Goal: Information Seeking & Learning: Learn about a topic

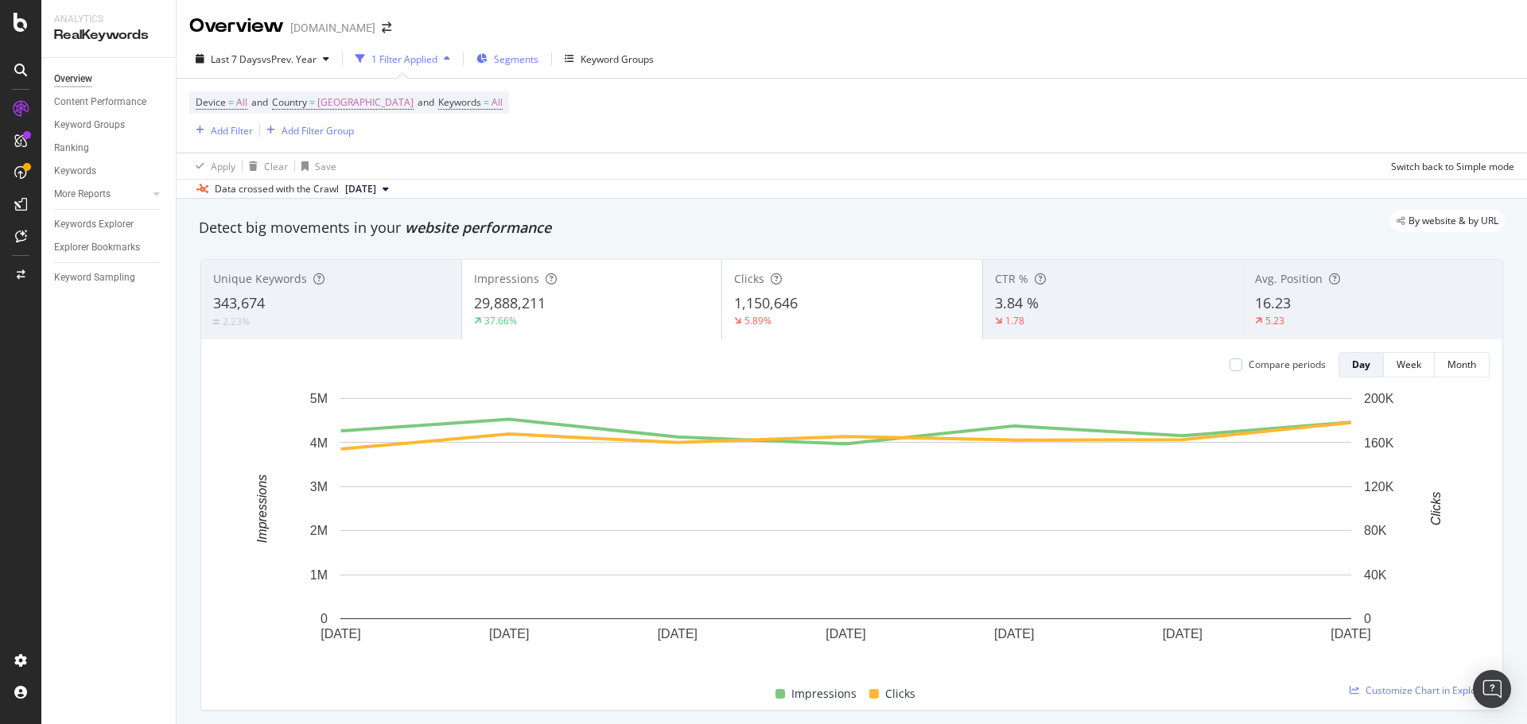
click at [499, 61] on span "Segments" at bounding box center [516, 59] width 45 height 14
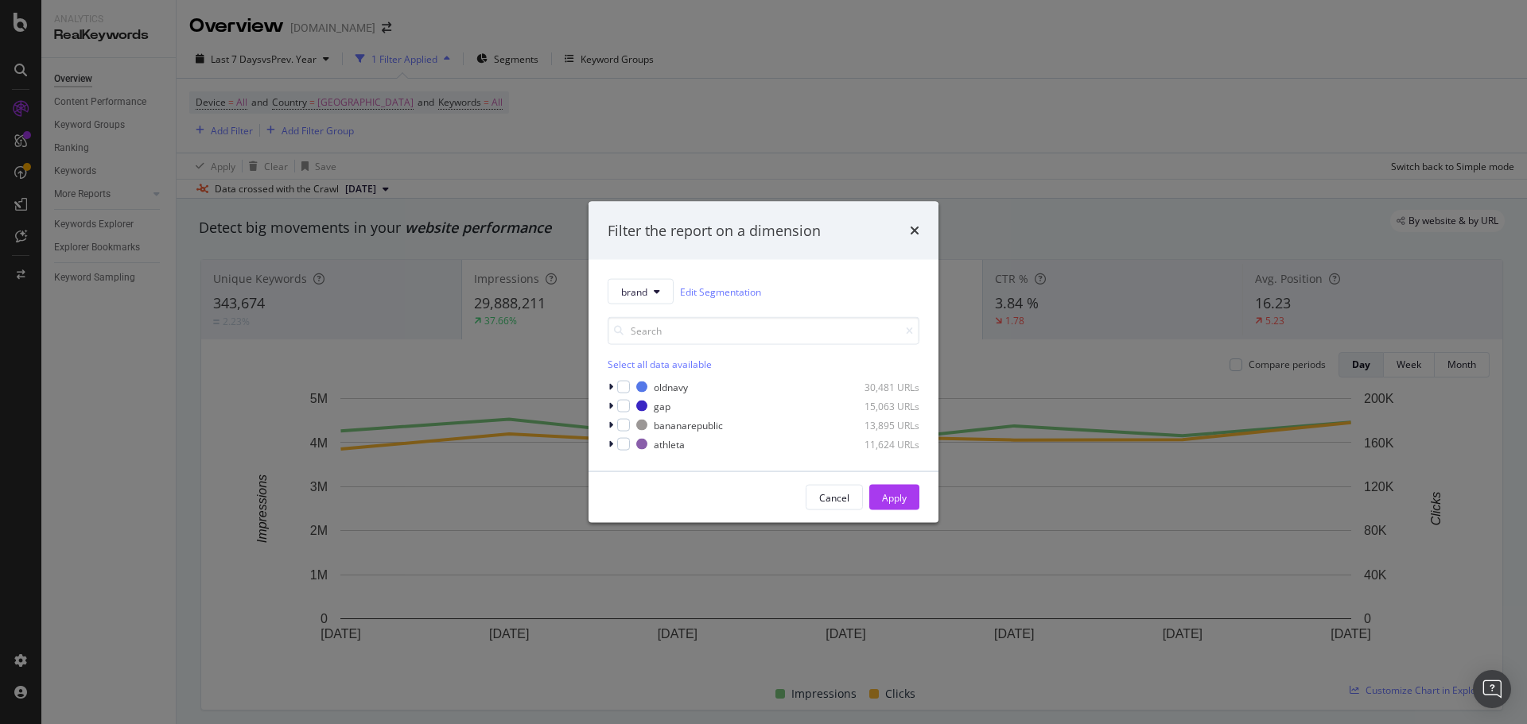
click at [825, 96] on div "Filter the report on a dimension brand Edit Segmentation Select all data availa…" at bounding box center [763, 362] width 1527 height 724
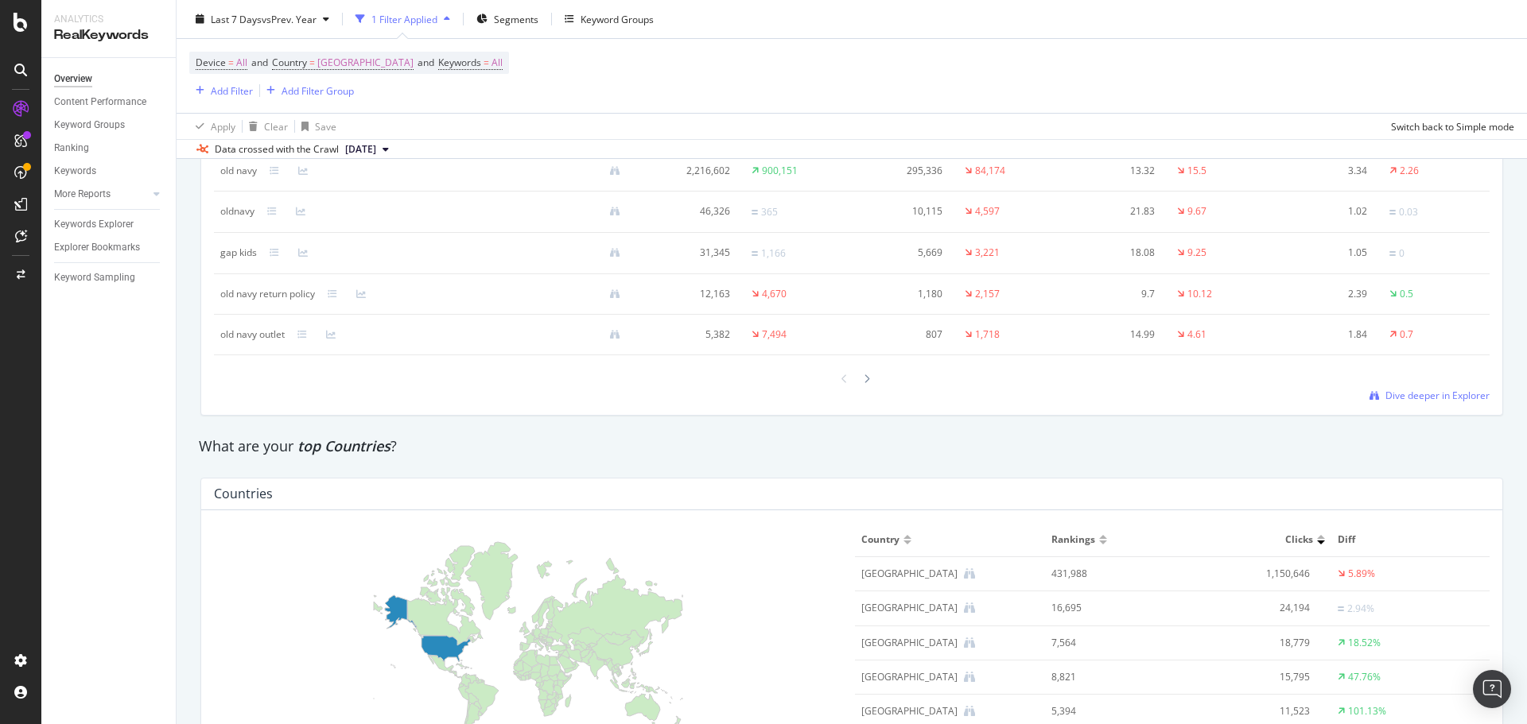
scroll to position [2499, 0]
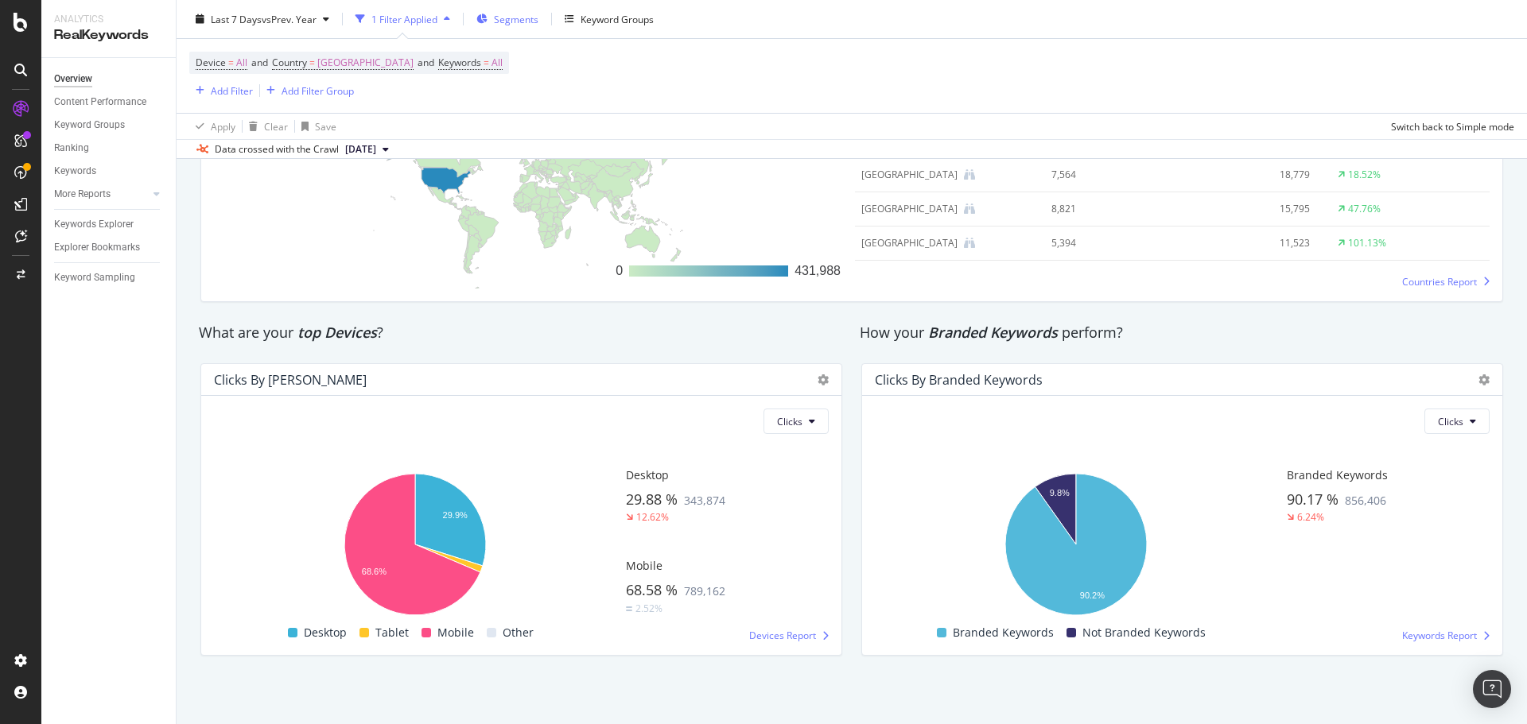
click at [515, 21] on span "Segments" at bounding box center [516, 19] width 45 height 14
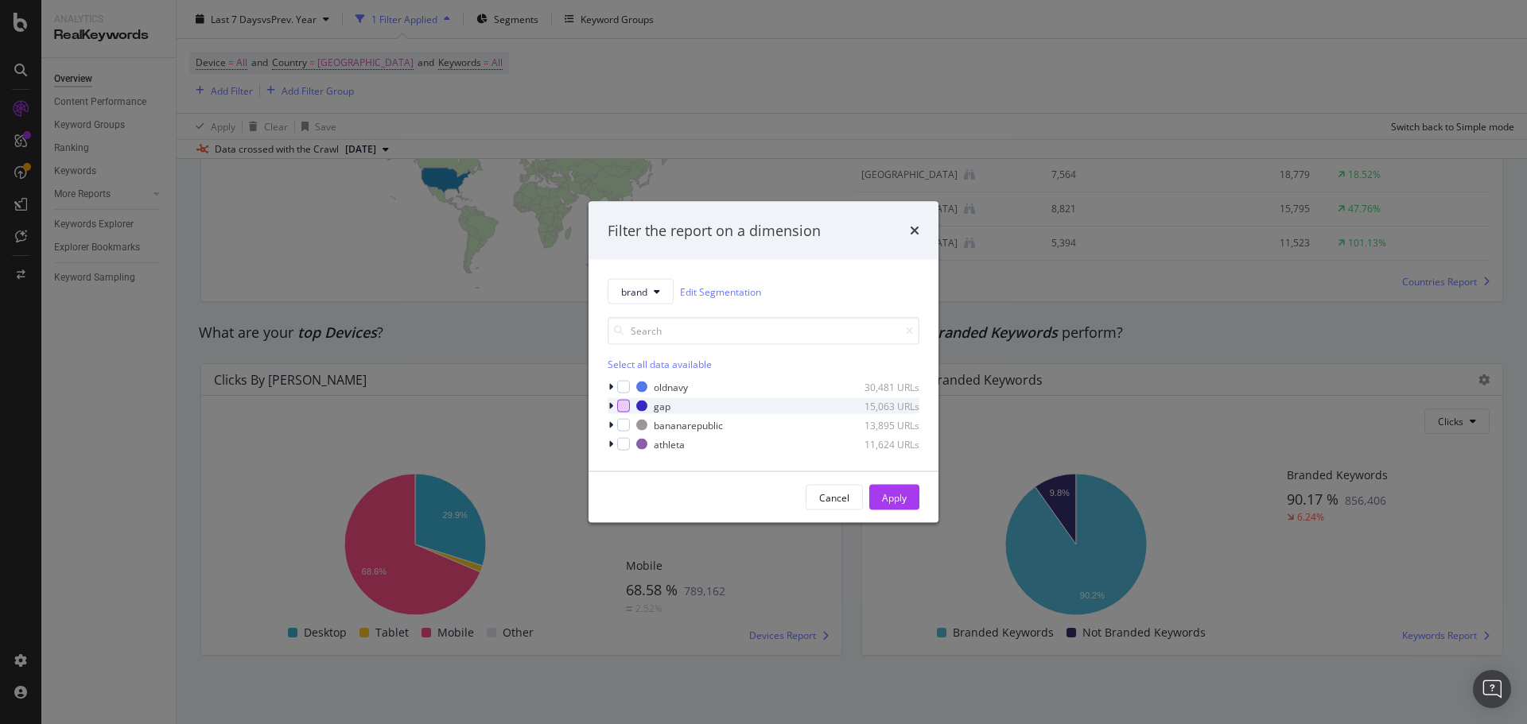
click at [621, 409] on div "modal" at bounding box center [623, 406] width 13 height 13
click at [890, 487] on div "Apply" at bounding box center [894, 498] width 25 height 24
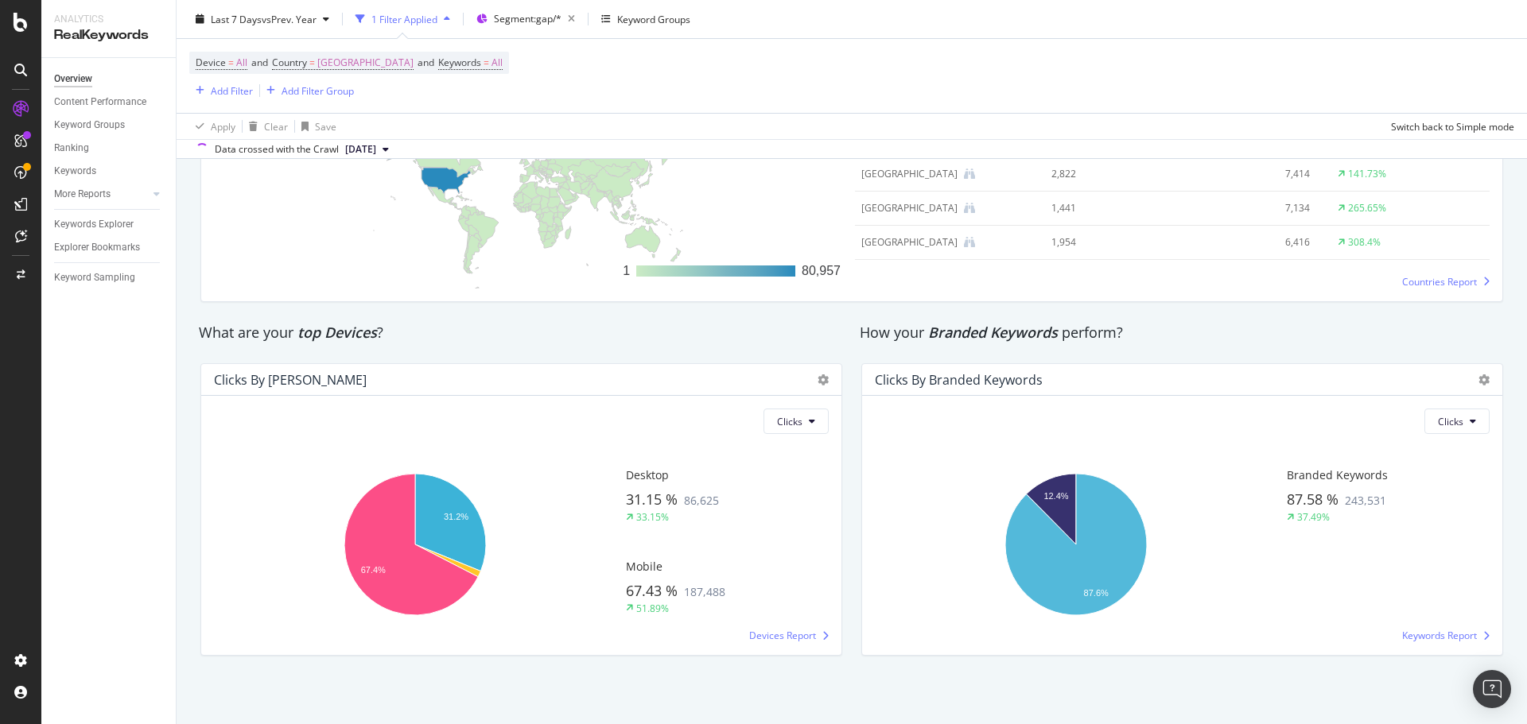
scroll to position [2498, 0]
click at [537, 25] on div "Segment: gap/*" at bounding box center [537, 19] width 87 height 22
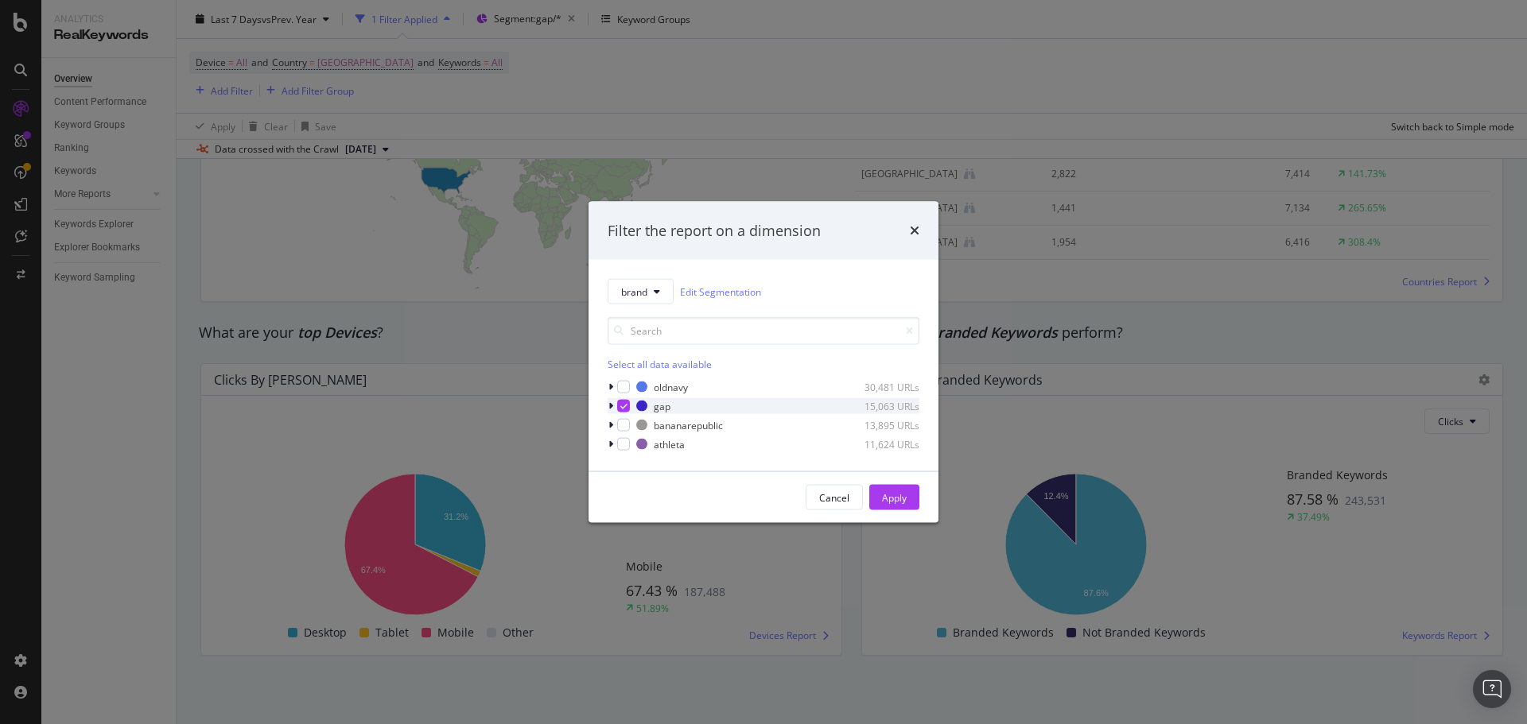
click at [621, 406] on icon "modal" at bounding box center [623, 406] width 7 height 8
click at [623, 391] on div "modal" at bounding box center [623, 387] width 13 height 13
click at [890, 487] on div "Apply" at bounding box center [894, 498] width 25 height 24
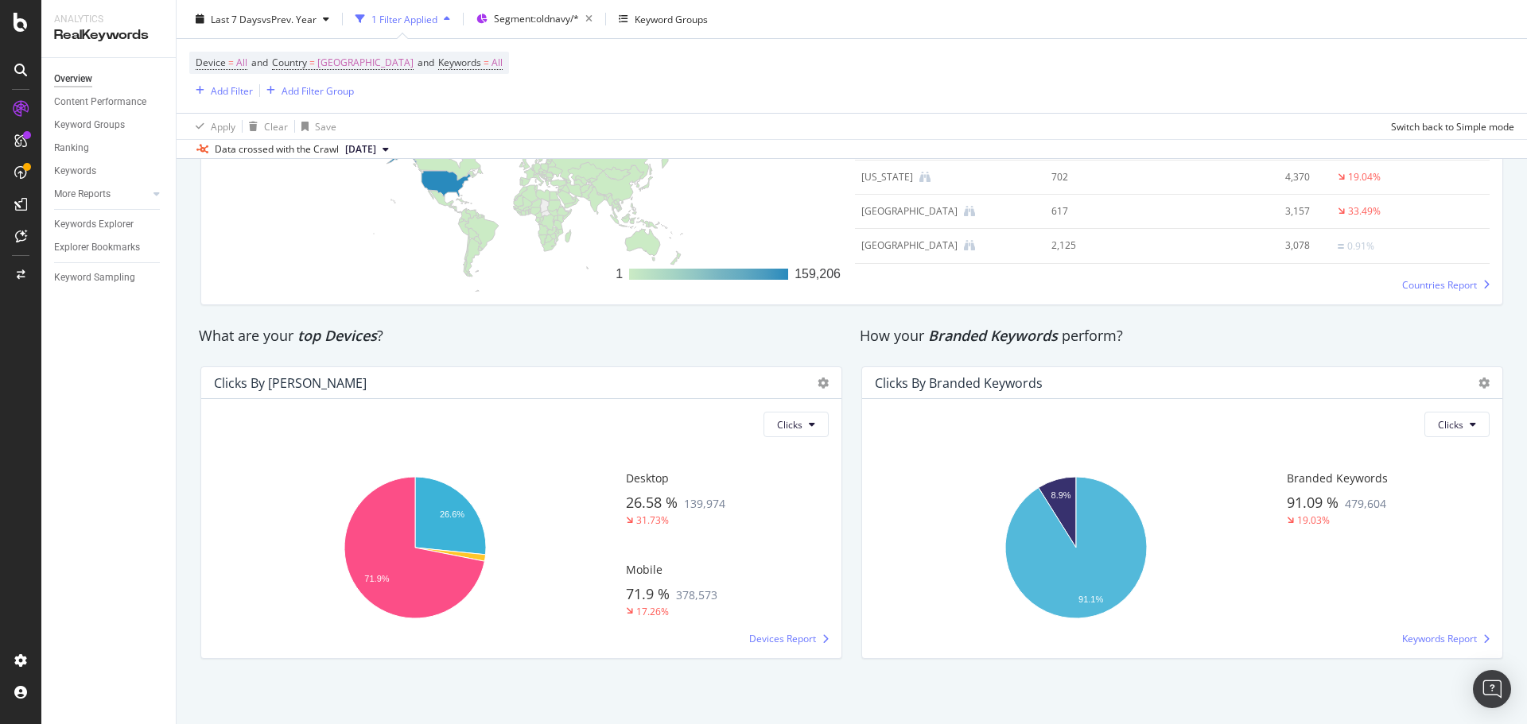
scroll to position [2501, 0]
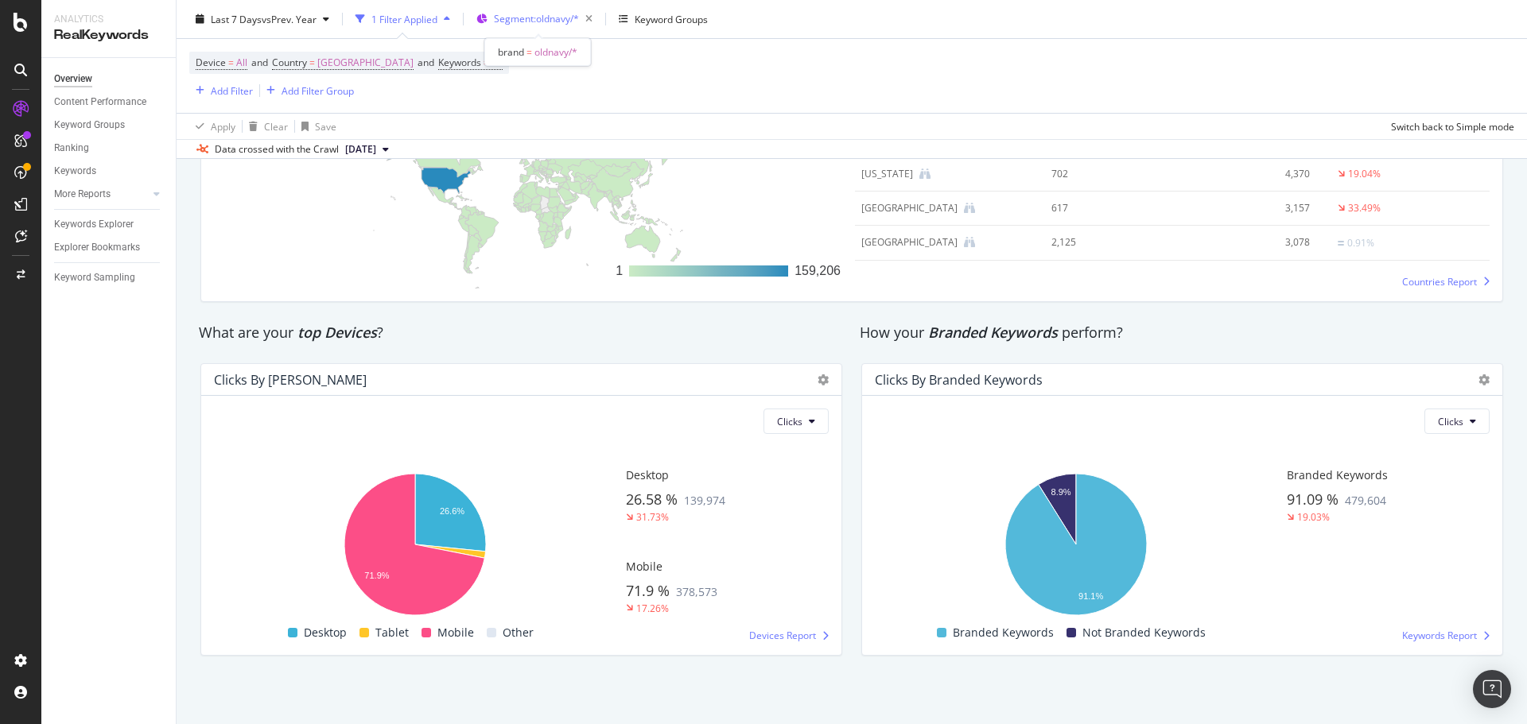
click at [536, 28] on div "Segment: oldnavy/*" at bounding box center [546, 19] width 105 height 22
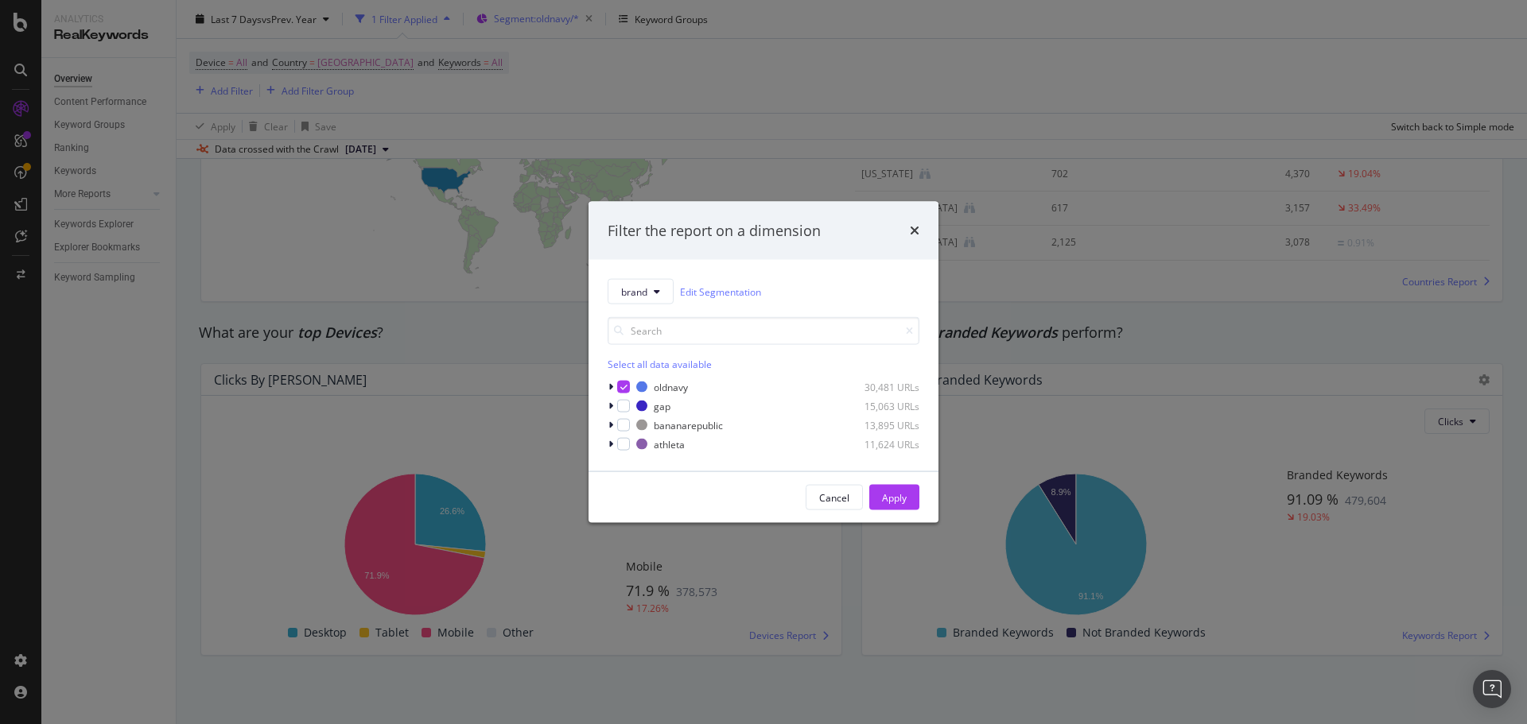
click at [546, 16] on div "Filter the report on a dimension brand Edit Segmentation Select all data availa…" at bounding box center [763, 362] width 1527 height 724
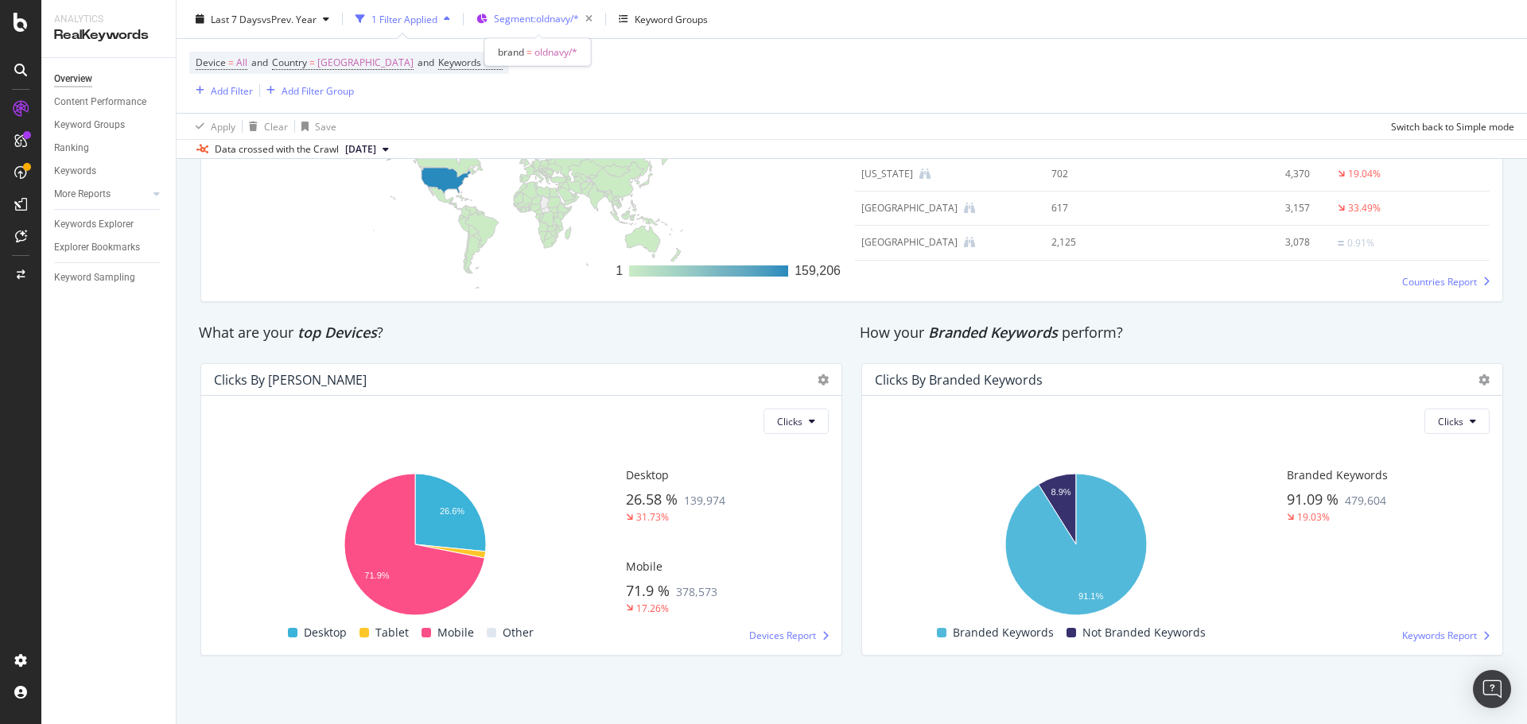
click at [555, 25] on span "Segment: oldnavy/*" at bounding box center [536, 19] width 85 height 14
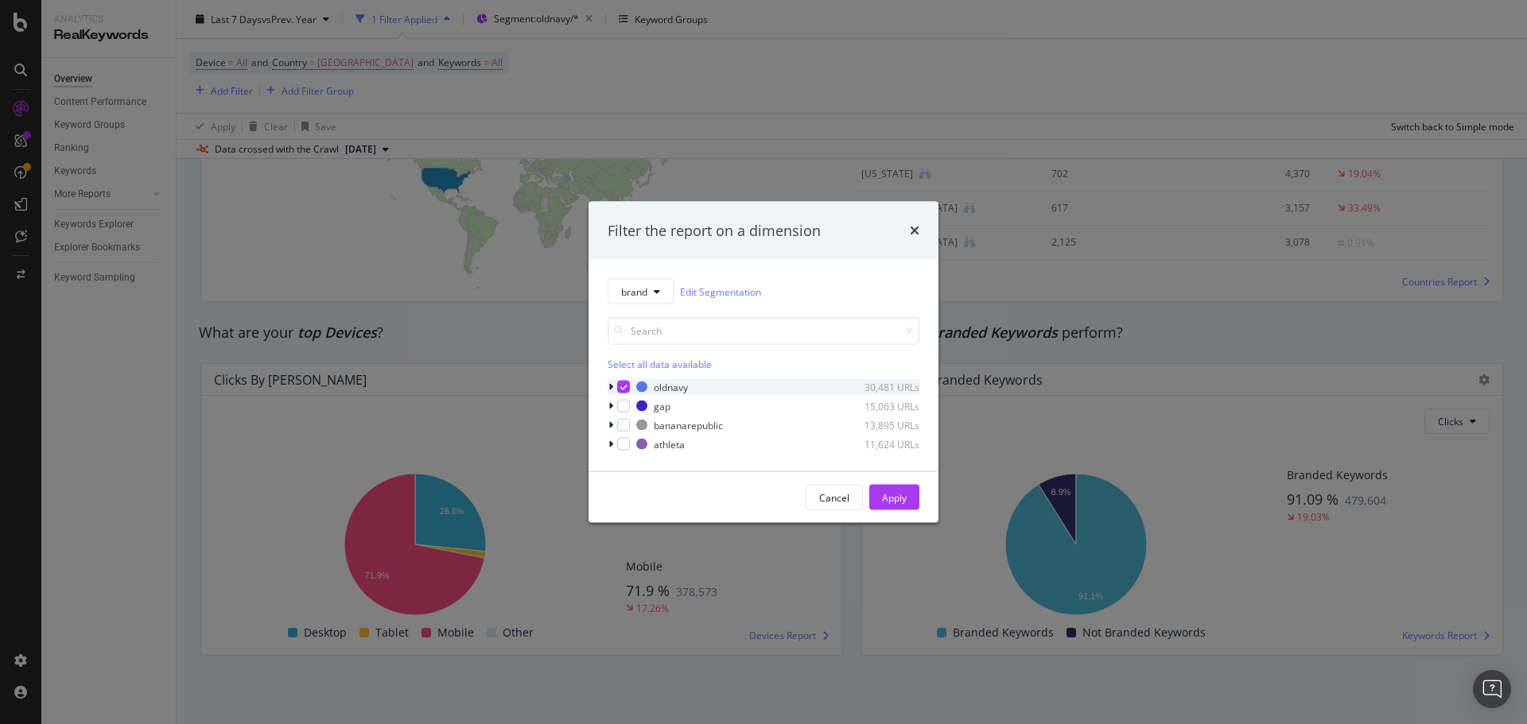
click at [630, 390] on div "oldnavy 30,481 URLs" at bounding box center [764, 387] width 312 height 16
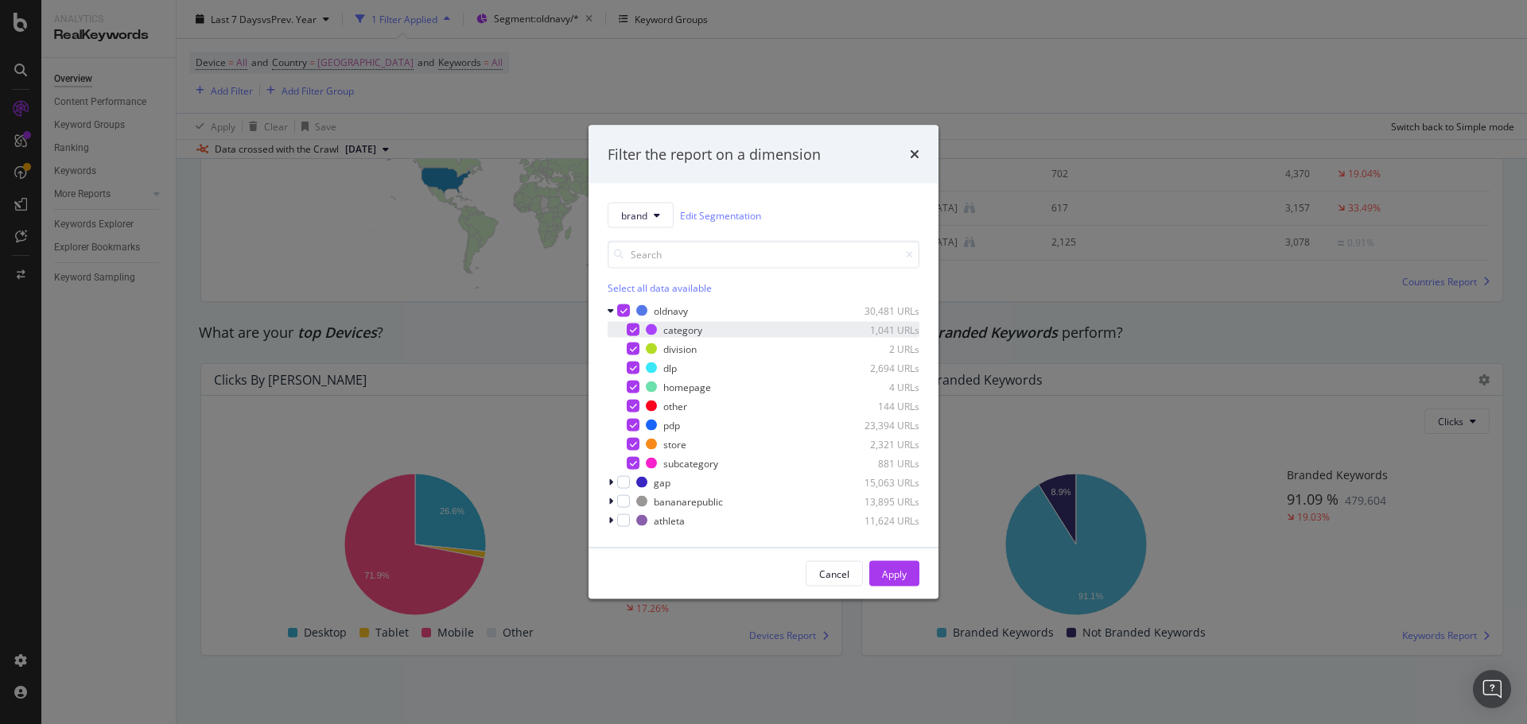
click at [626, 314] on icon "modal" at bounding box center [623, 311] width 7 height 8
click at [629, 503] on div "modal" at bounding box center [623, 501] width 13 height 13
click at [896, 572] on div "Apply" at bounding box center [894, 574] width 25 height 14
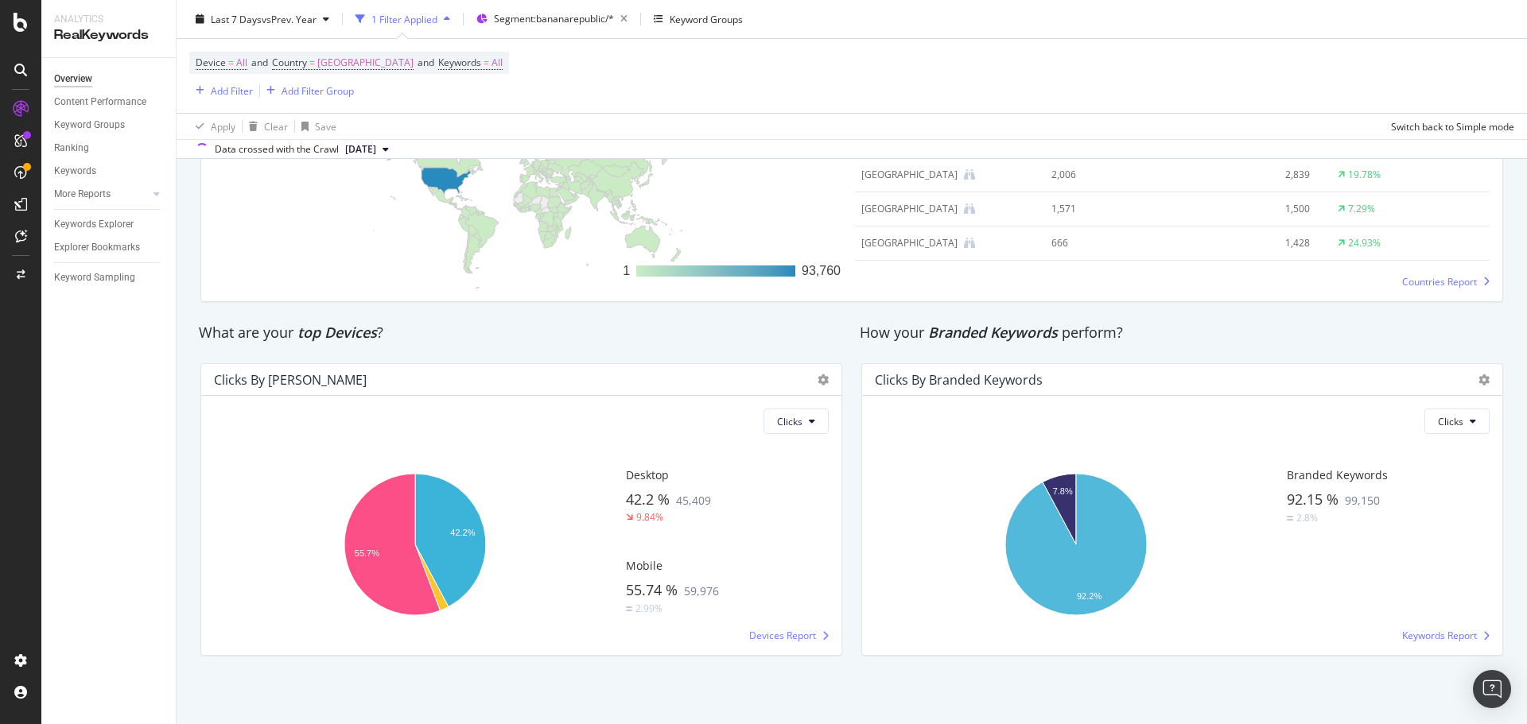
scroll to position [2498, 0]
click at [584, 21] on span "Segment: bananarepublic/*" at bounding box center [554, 19] width 120 height 14
click at [602, 21] on span "Segment: bananarepublic/*" at bounding box center [554, 19] width 120 height 14
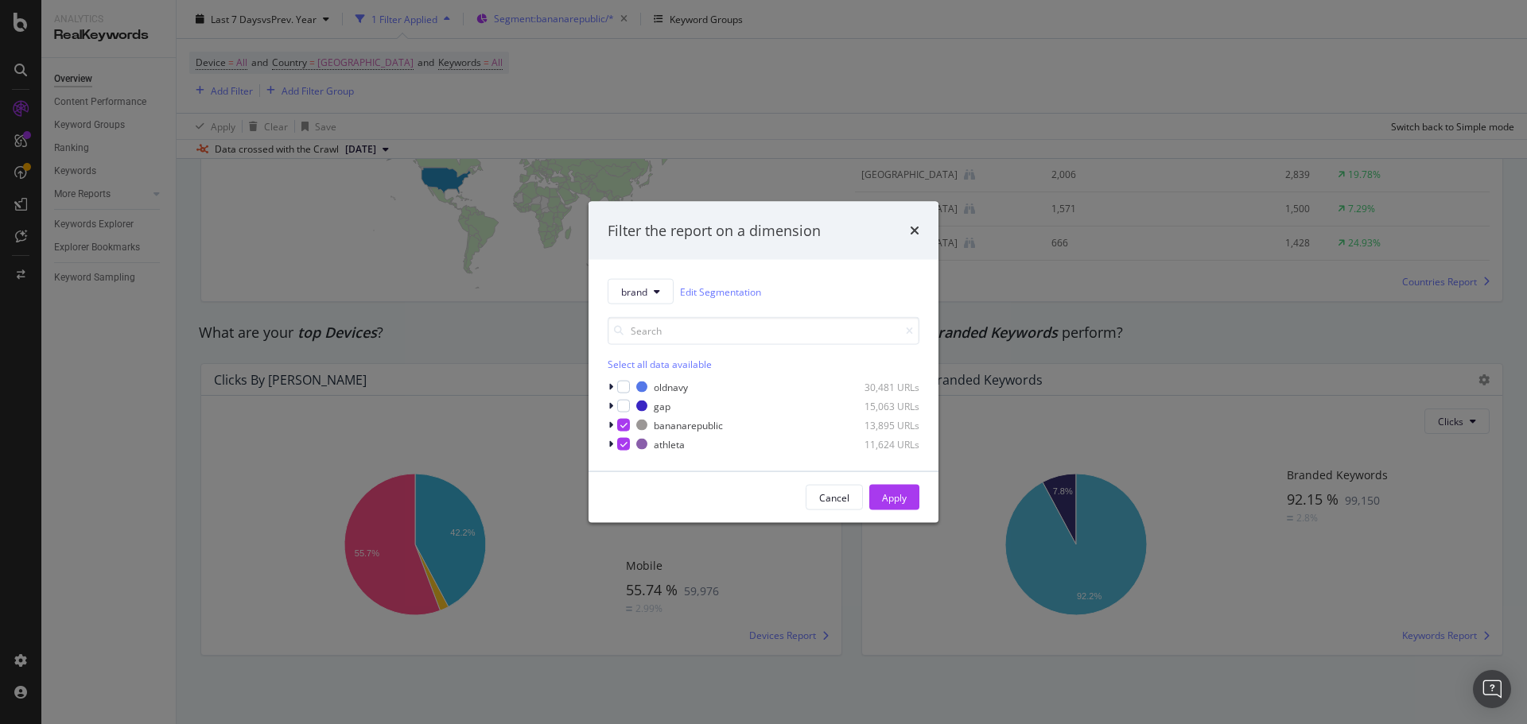
click at [623, 444] on icon "modal" at bounding box center [623, 445] width 7 height 8
click at [621, 443] on div "modal" at bounding box center [623, 444] width 13 height 13
click at [625, 421] on icon "modal" at bounding box center [623, 425] width 7 height 8
click at [888, 490] on div "Apply" at bounding box center [894, 498] width 25 height 24
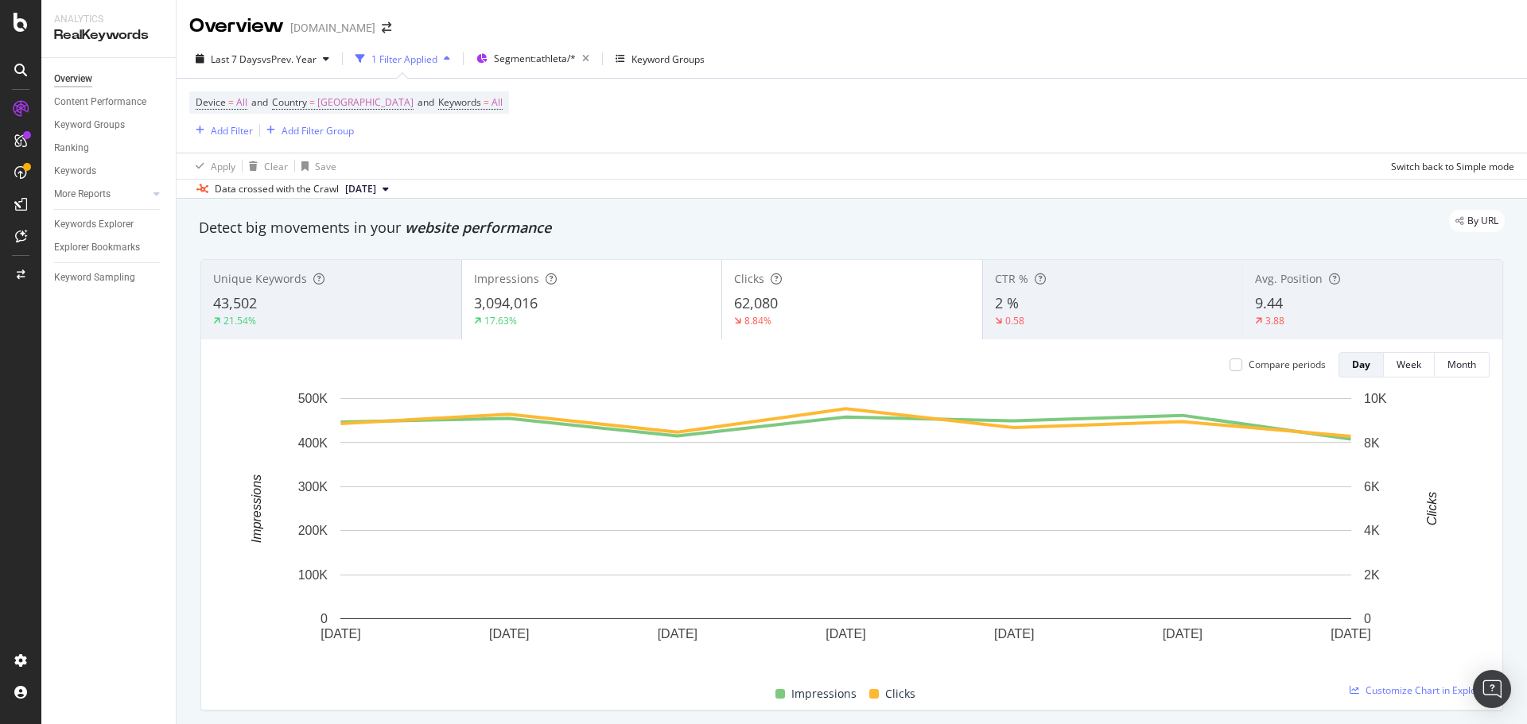
drag, startPoint x: 324, startPoint y: 25, endPoint x: 352, endPoint y: 29, distance: 28.1
click at [324, 25] on div "[DOMAIN_NAME]" at bounding box center [332, 28] width 85 height 16
click at [382, 28] on icon "arrow-right-arrow-left" at bounding box center [387, 27] width 10 height 11
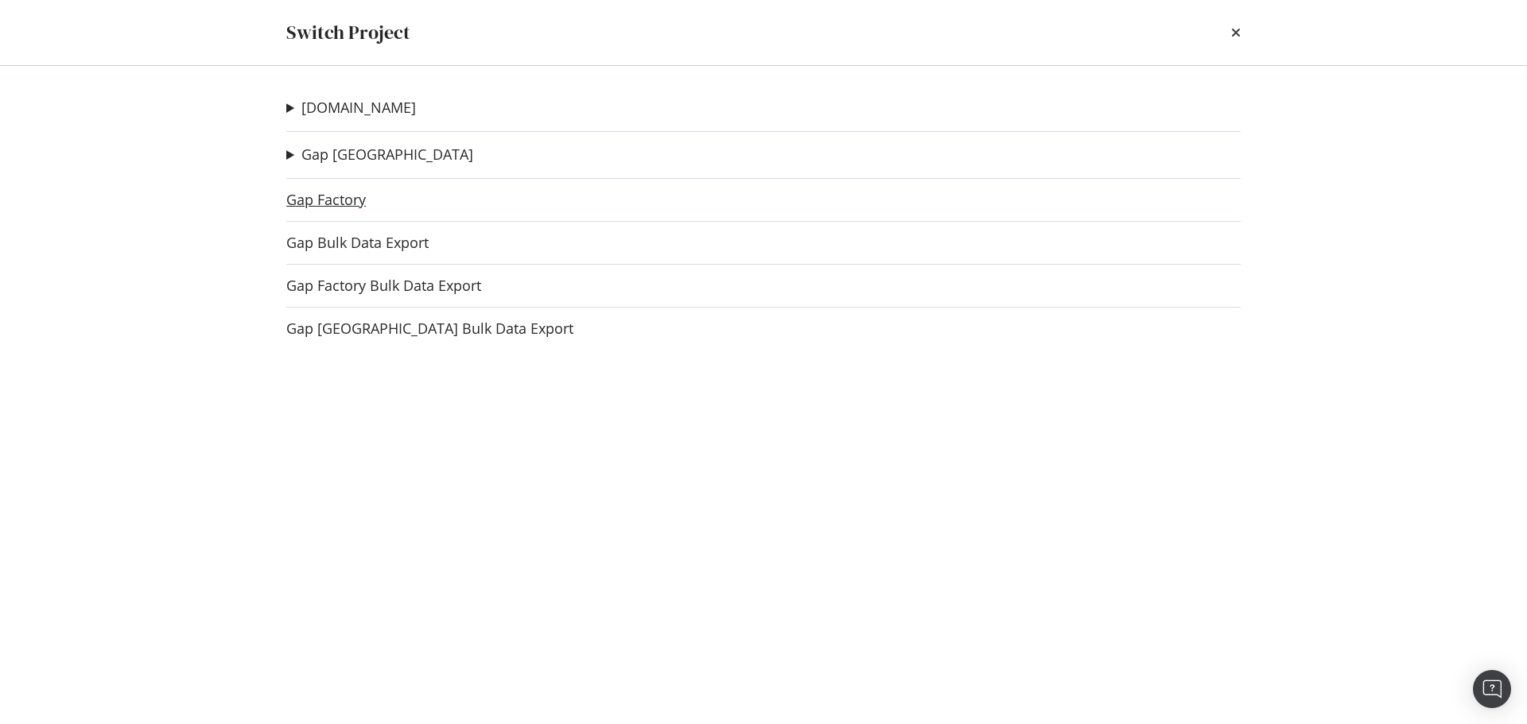
click at [344, 204] on link "Gap Factory" at bounding box center [326, 200] width 80 height 17
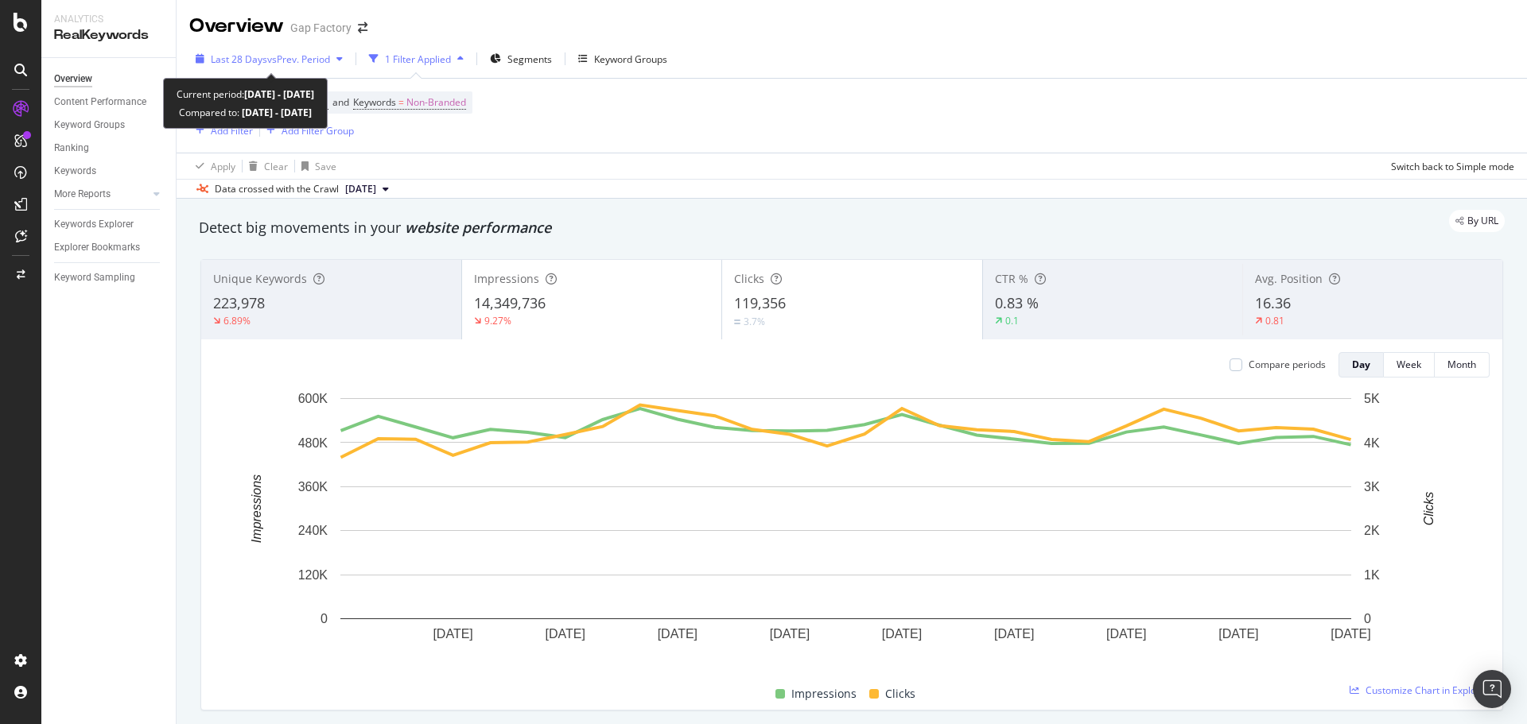
click at [290, 57] on span "vs Prev. Period" at bounding box center [298, 59] width 63 height 14
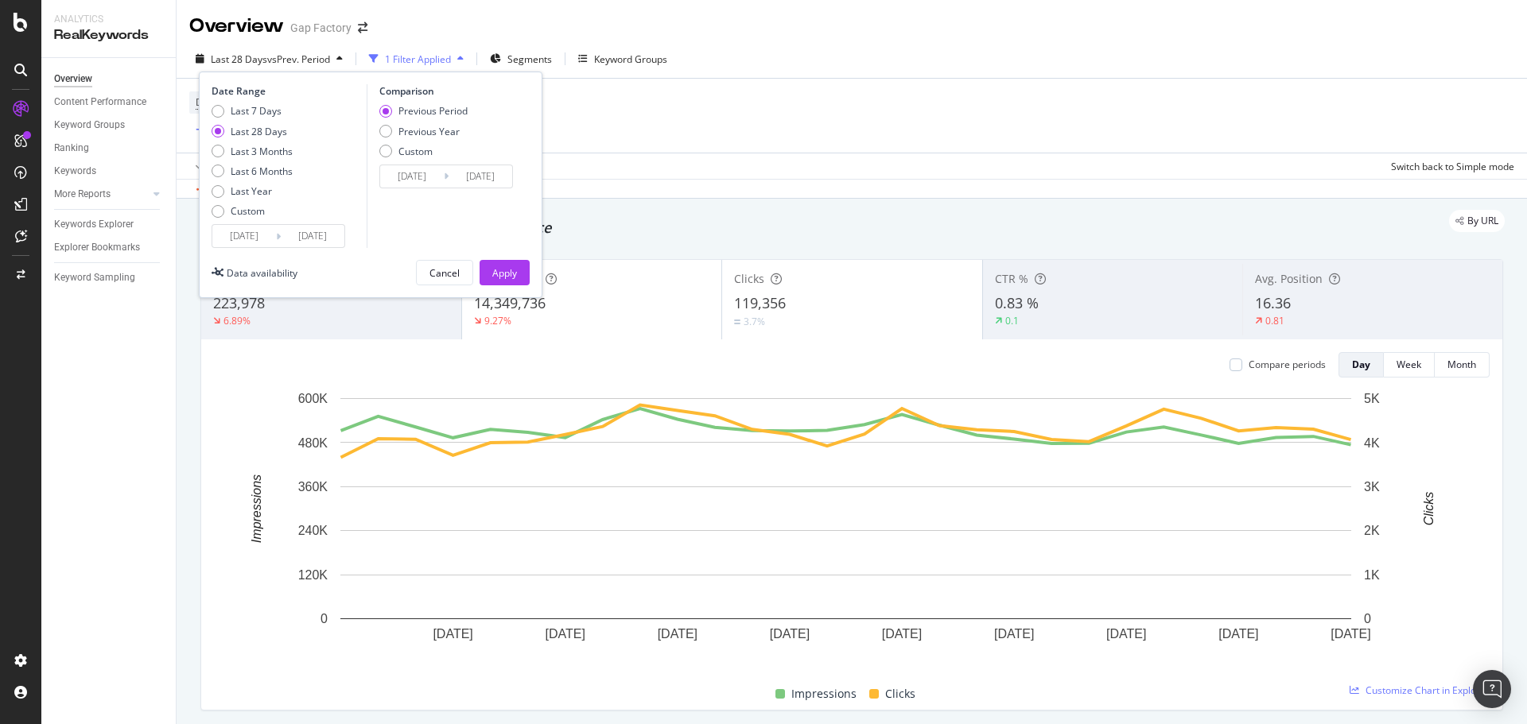
drag, startPoint x: 257, startPoint y: 112, endPoint x: 538, endPoint y: 153, distance: 284.5
click at [257, 113] on div "Last 7 Days" at bounding box center [256, 111] width 51 height 14
type input "[DATE]"
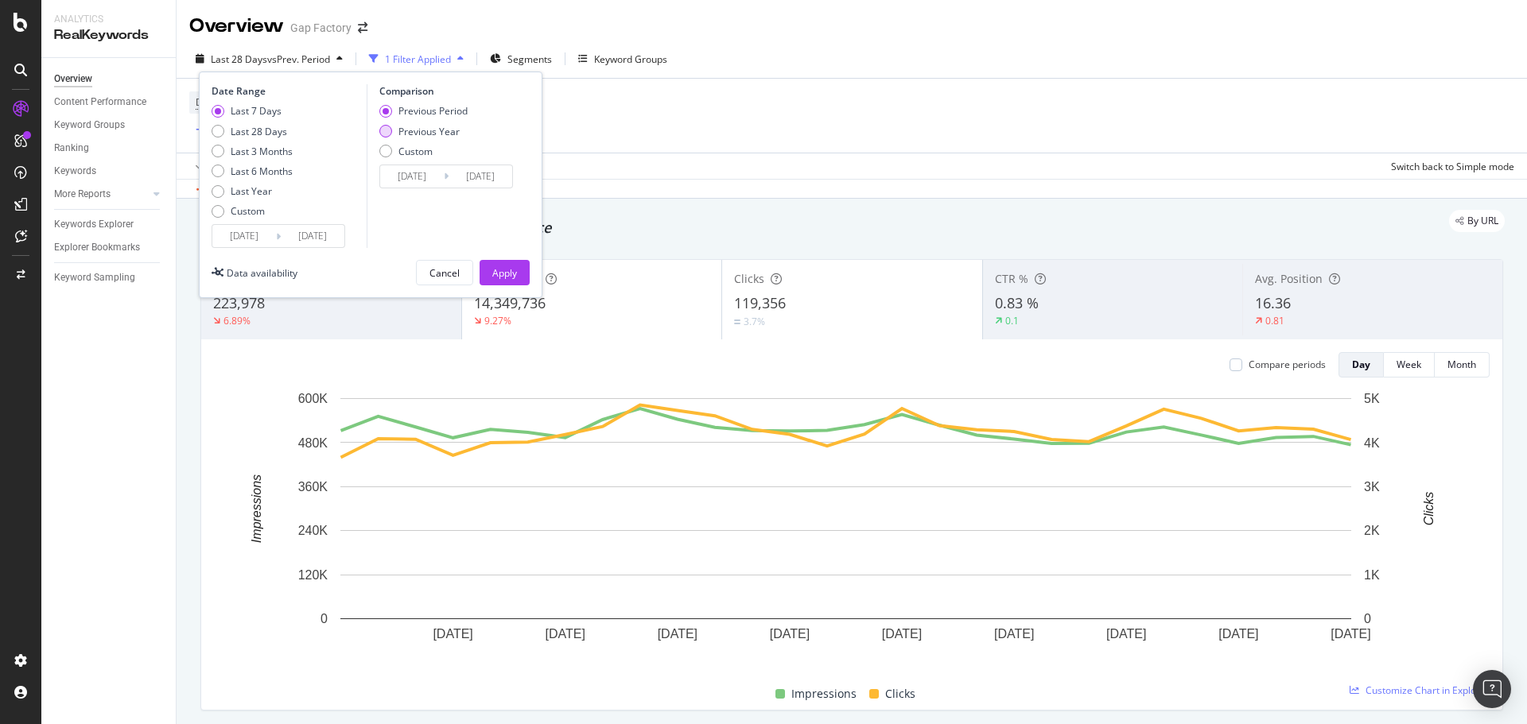
click at [455, 136] on div "Previous Year" at bounding box center [428, 132] width 61 height 14
type input "[DATE]"
click at [507, 274] on div "Apply" at bounding box center [504, 273] width 25 height 14
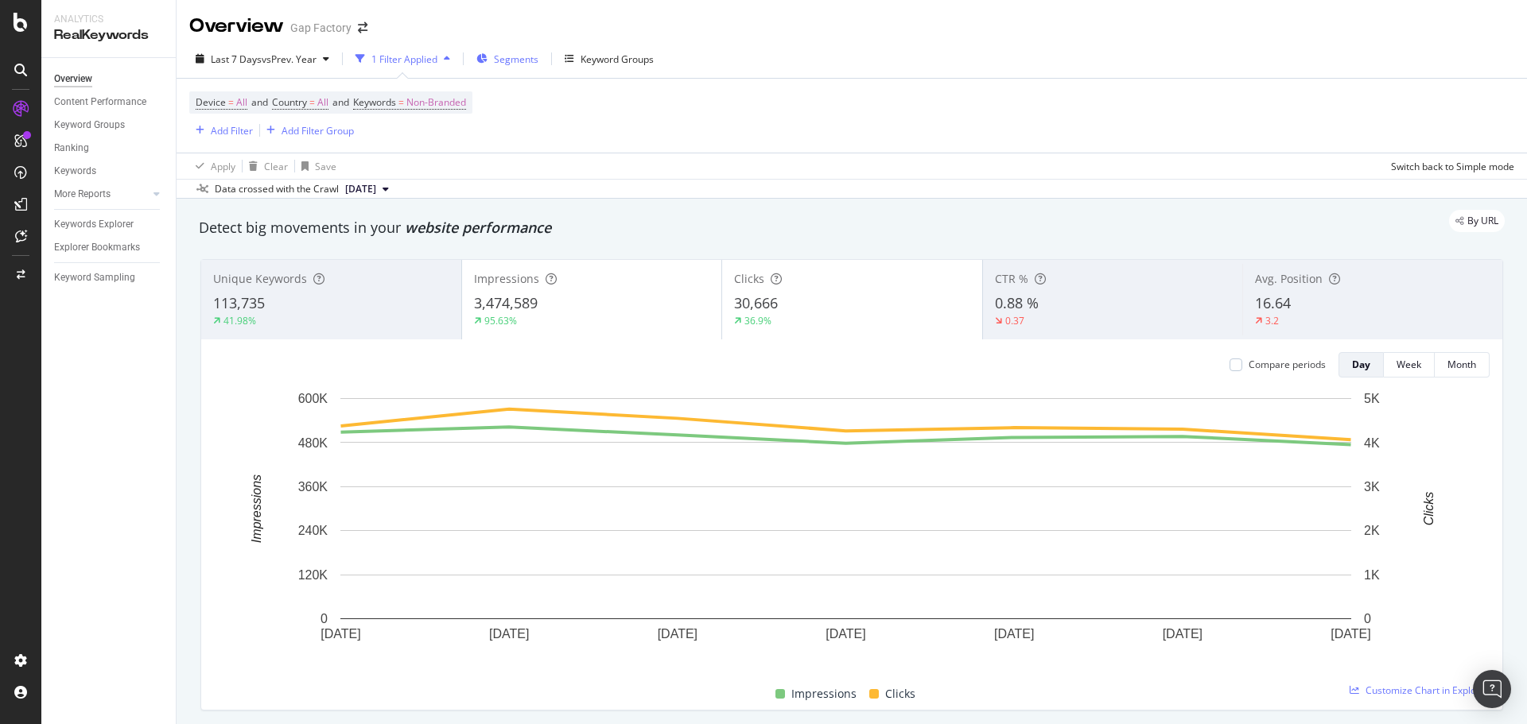
click at [519, 50] on div "Segments" at bounding box center [507, 59] width 62 height 24
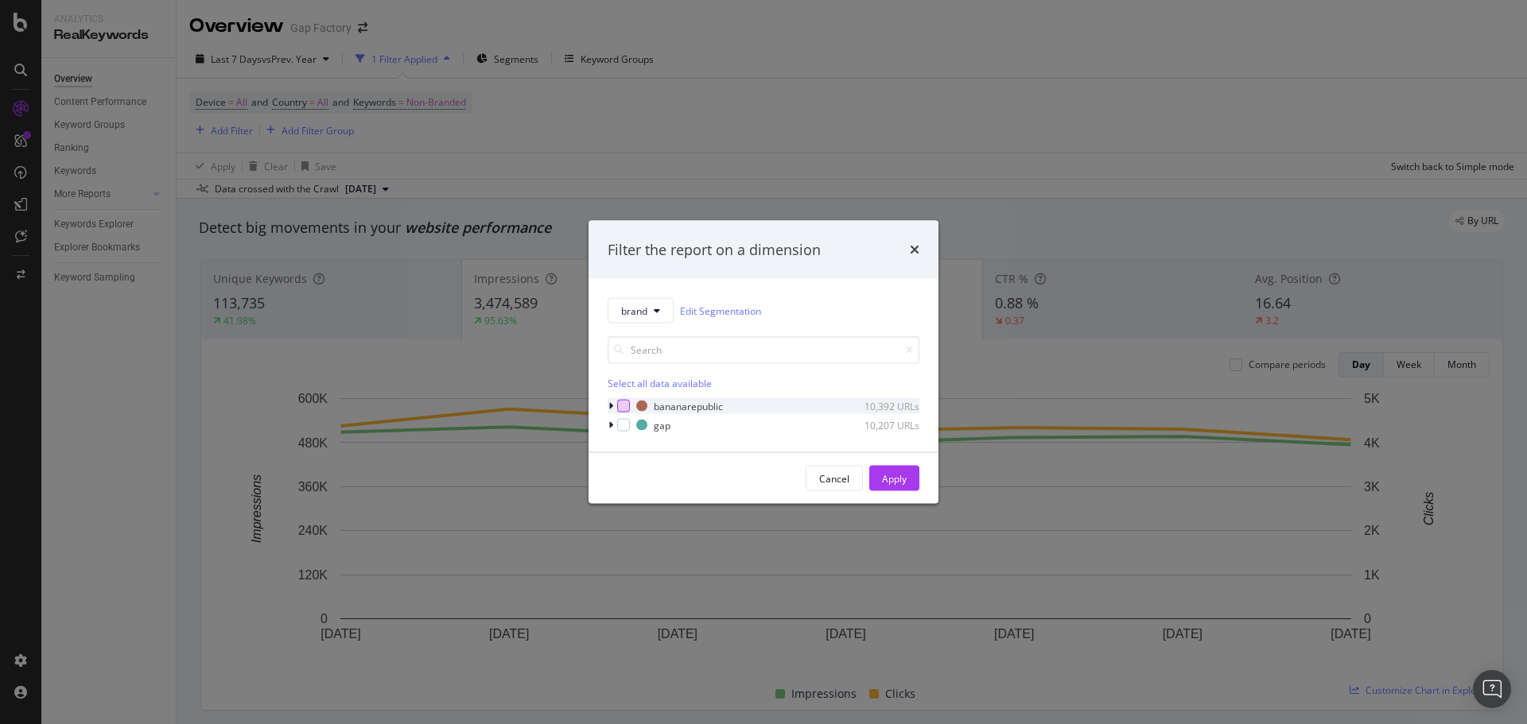
click at [619, 402] on div "modal" at bounding box center [623, 406] width 13 height 13
click at [891, 470] on div "Apply" at bounding box center [894, 479] width 25 height 24
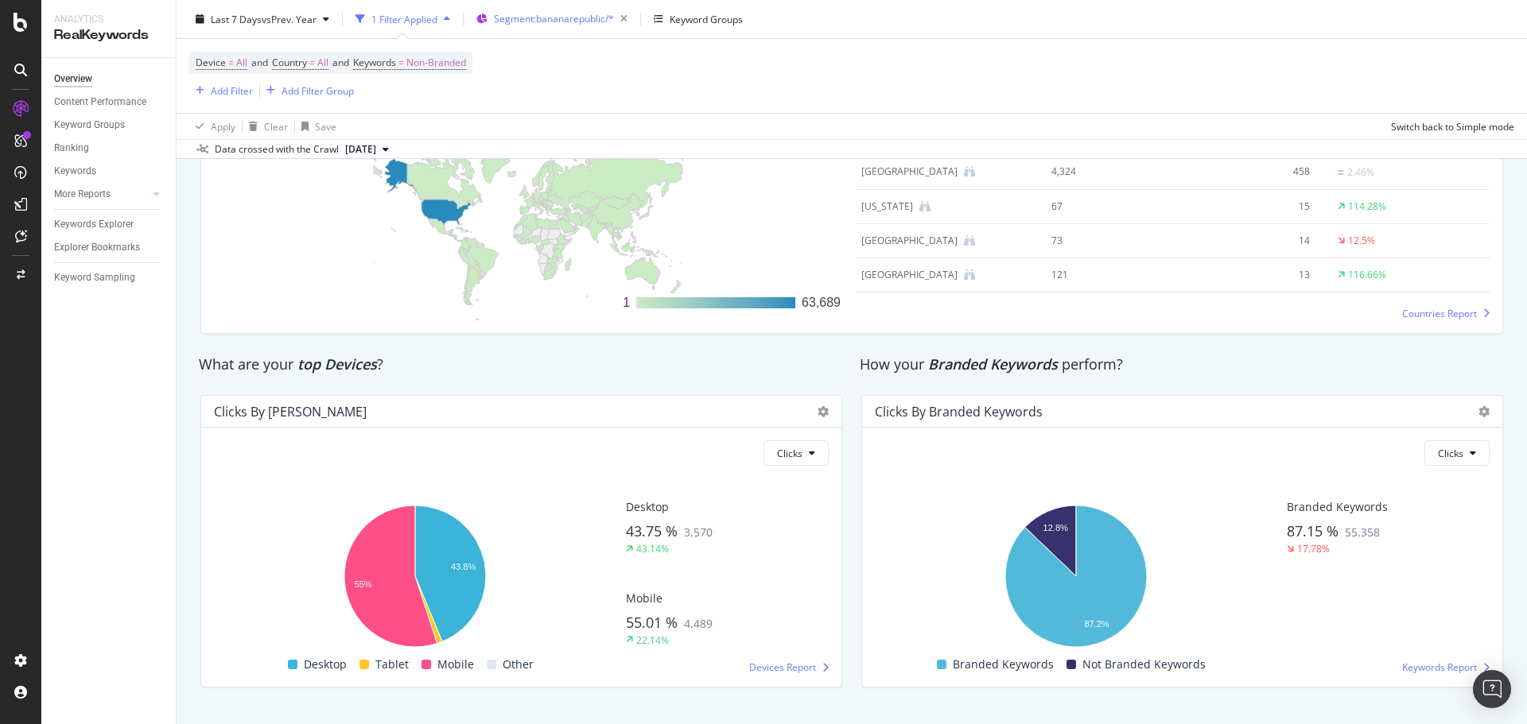
scroll to position [2417, 0]
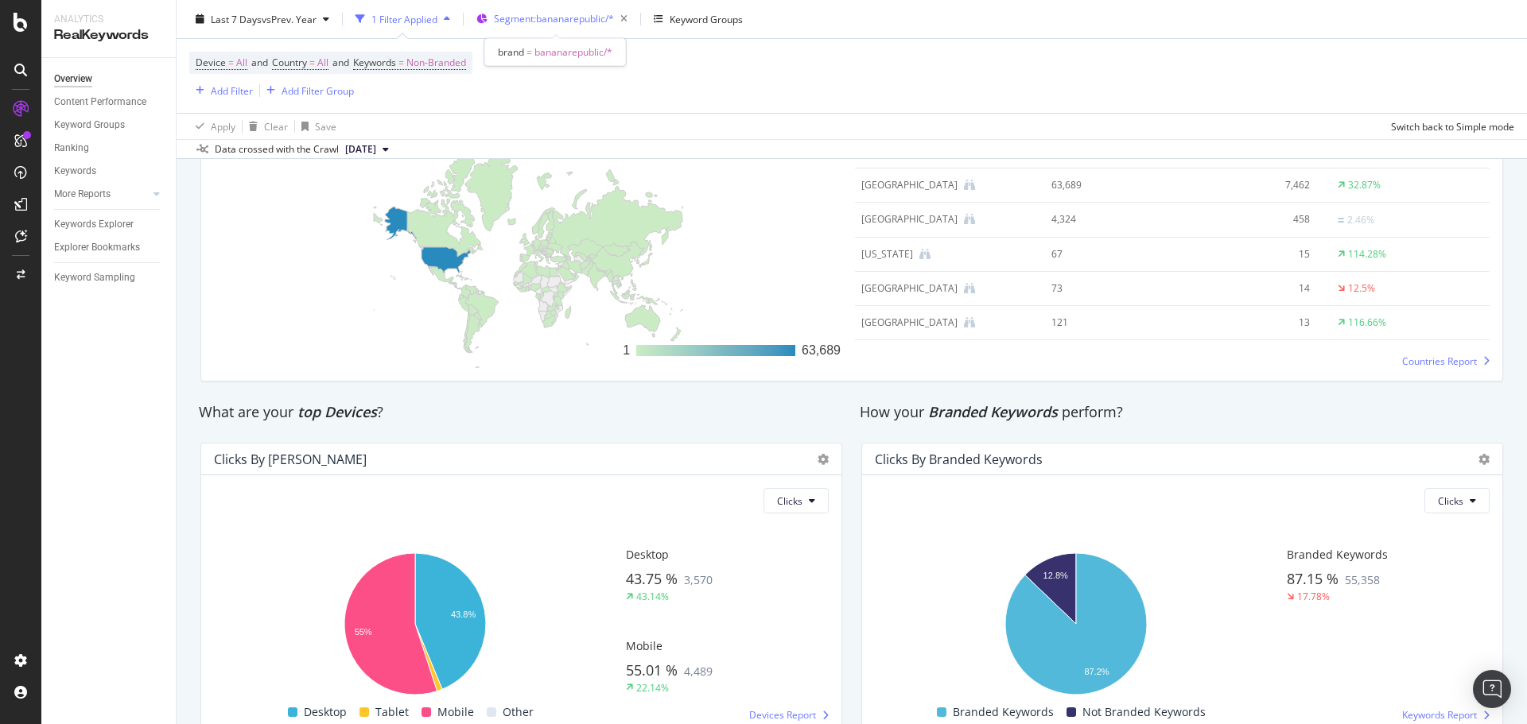
click at [582, 17] on span "Segment: bananarepublic/*" at bounding box center [554, 19] width 120 height 14
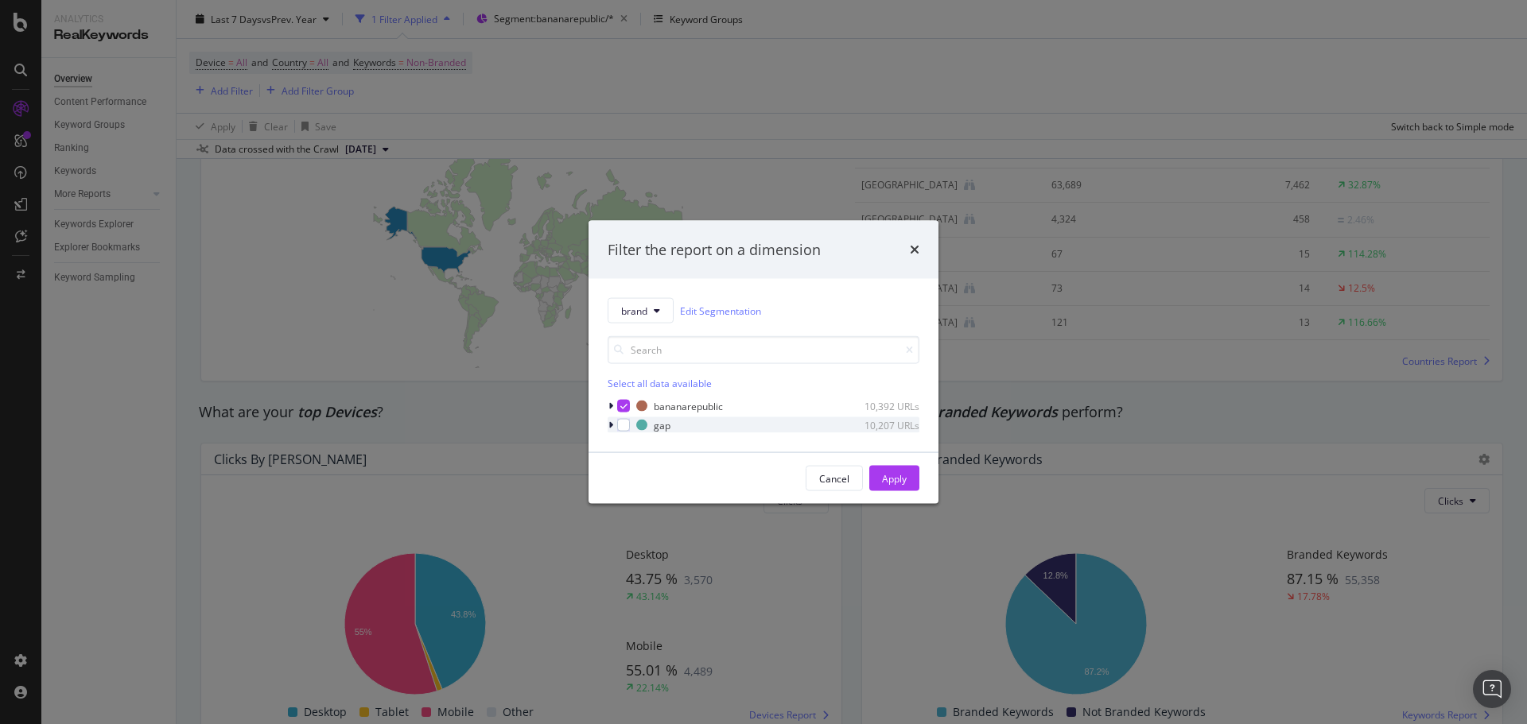
click at [632, 422] on div "gap 10,207 URLs" at bounding box center [764, 426] width 312 height 16
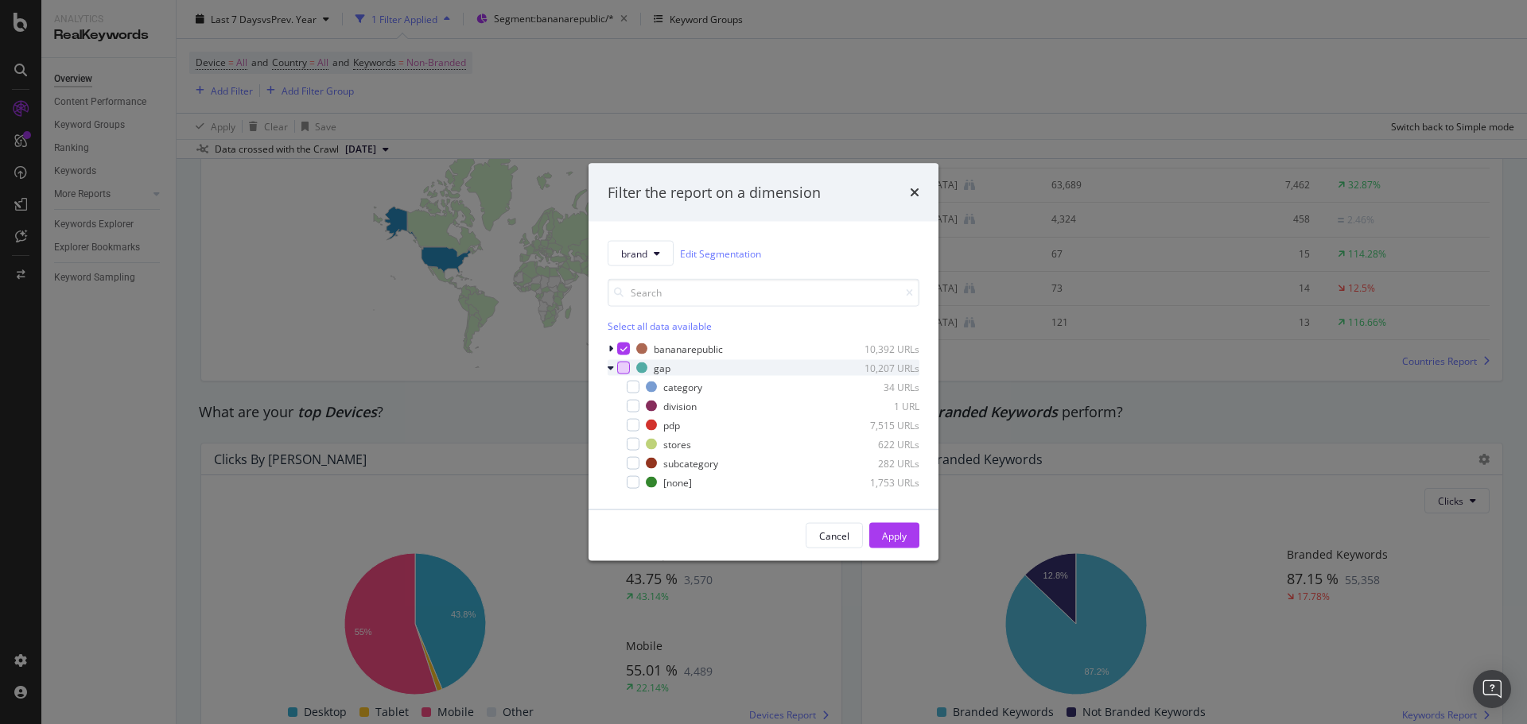
click at [629, 370] on div "modal" at bounding box center [623, 368] width 13 height 13
click at [623, 350] on icon "modal" at bounding box center [623, 349] width 7 height 8
click at [904, 535] on div "Apply" at bounding box center [894, 536] width 25 height 14
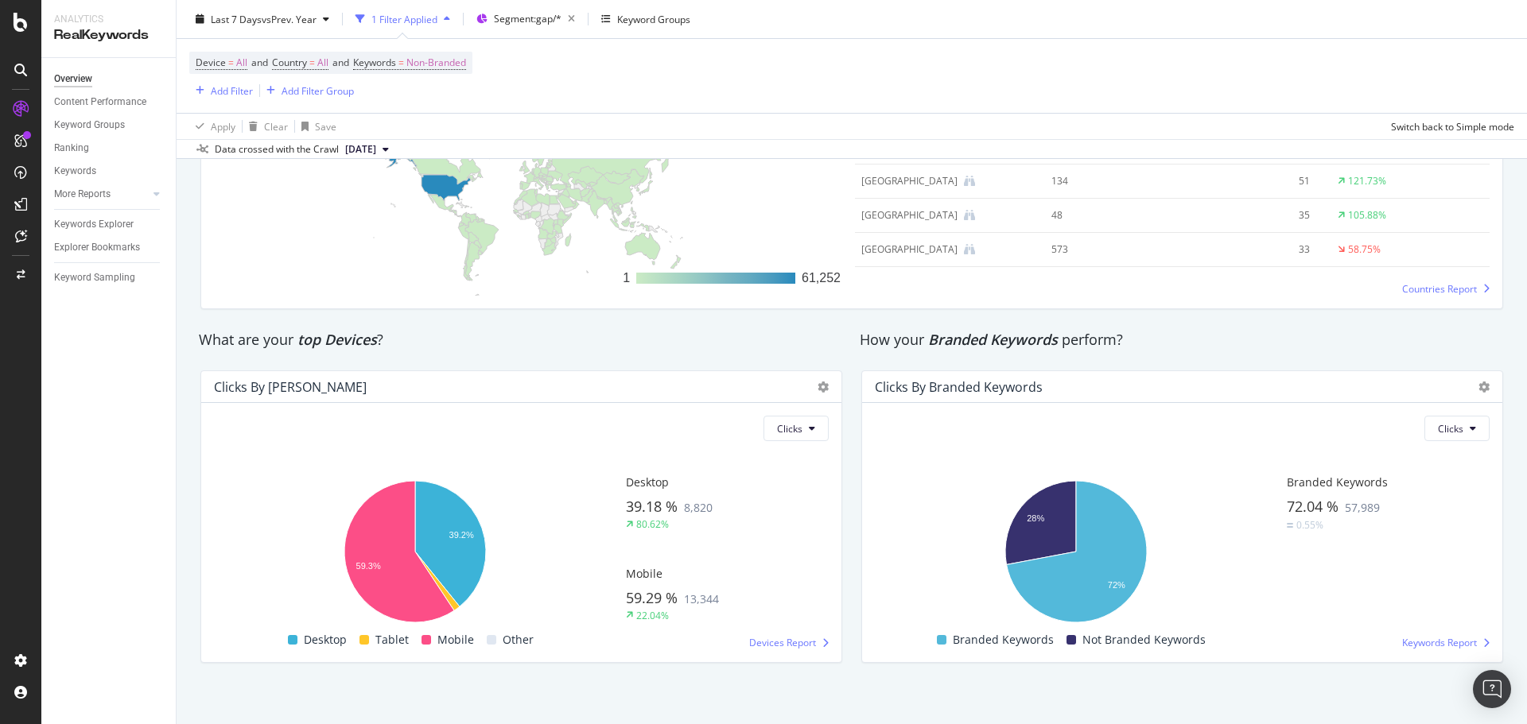
scroll to position [2496, 0]
